Goal: Check status: Check status

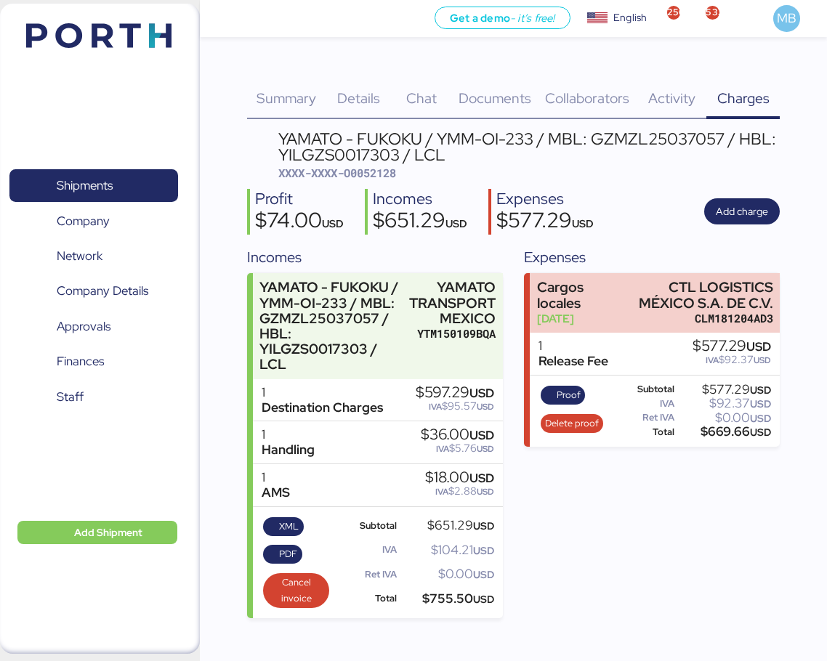
click at [131, 183] on span "Shipments" at bounding box center [93, 185] width 156 height 21
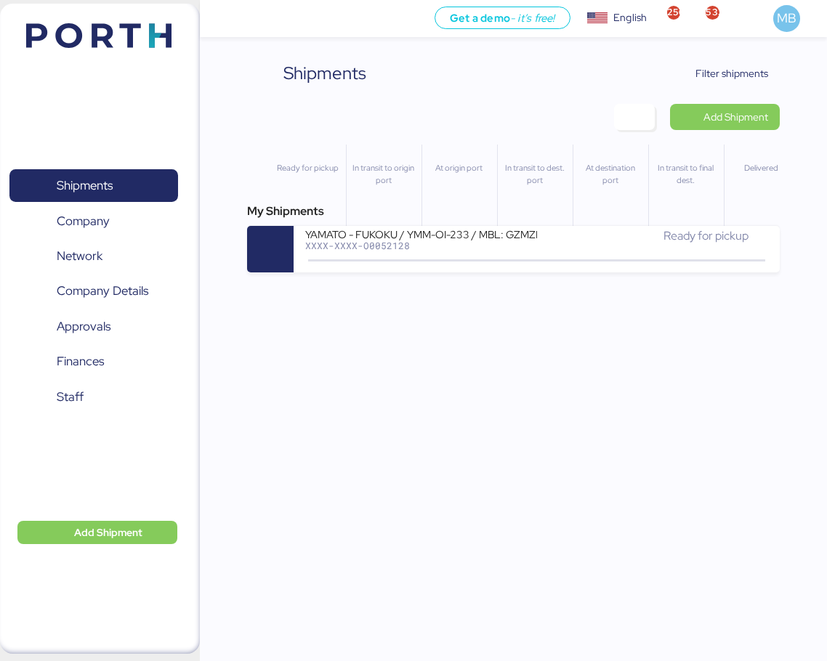
click at [730, 78] on span "Filter shipments" at bounding box center [731, 73] width 73 height 17
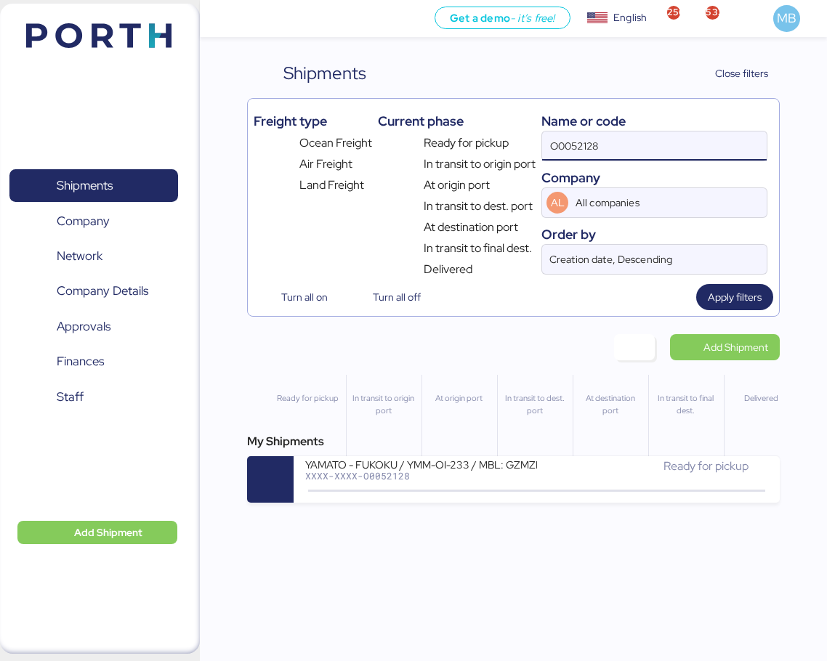
drag, startPoint x: 653, startPoint y: 134, endPoint x: 522, endPoint y: 131, distance: 130.8
click at [522, 131] on div "Freight type Ocean Freight Air Freight Land Freight Current phase Ready for pic…" at bounding box center [514, 192] width 520 height 174
paste input "A0052255"
type input "A0052255"
click at [491, 480] on div "XXXX-XXXX-A0052255" at bounding box center [421, 476] width 232 height 10
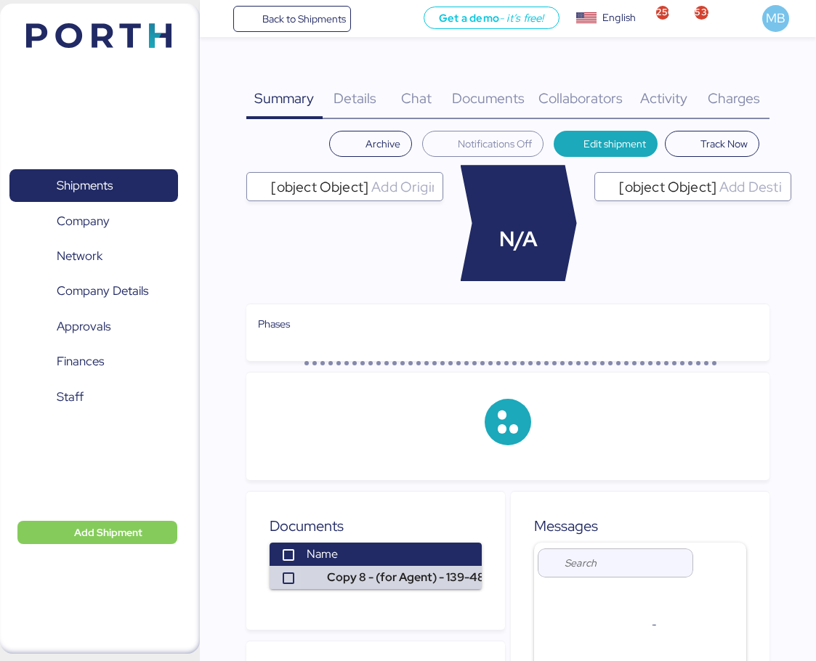
click at [745, 85] on div "Charges 0" at bounding box center [733, 89] width 71 height 59
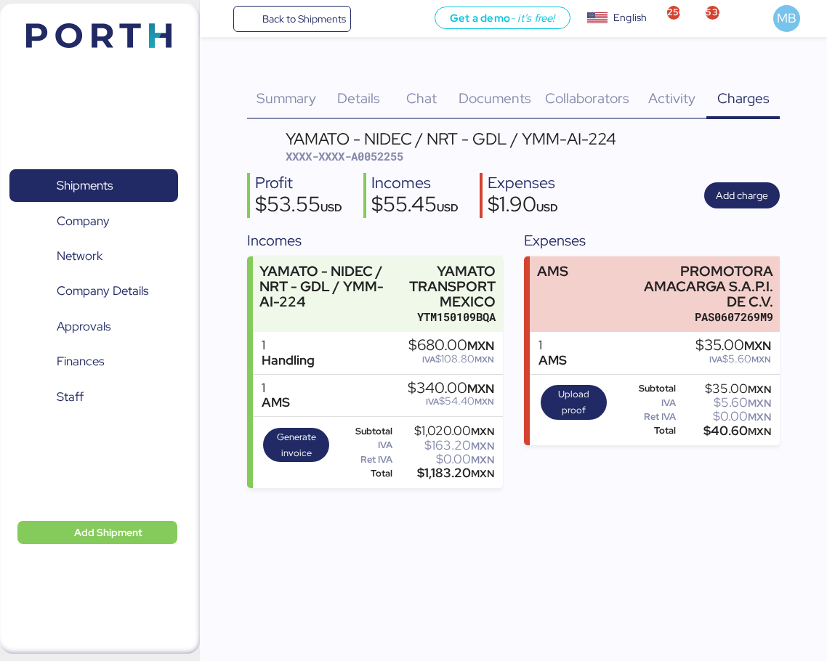
click at [372, 158] on span "XXXX-XXXX-A0052255" at bounding box center [345, 156] width 118 height 15
copy span "A0052255"
